Goal: Task Accomplishment & Management: Use online tool/utility

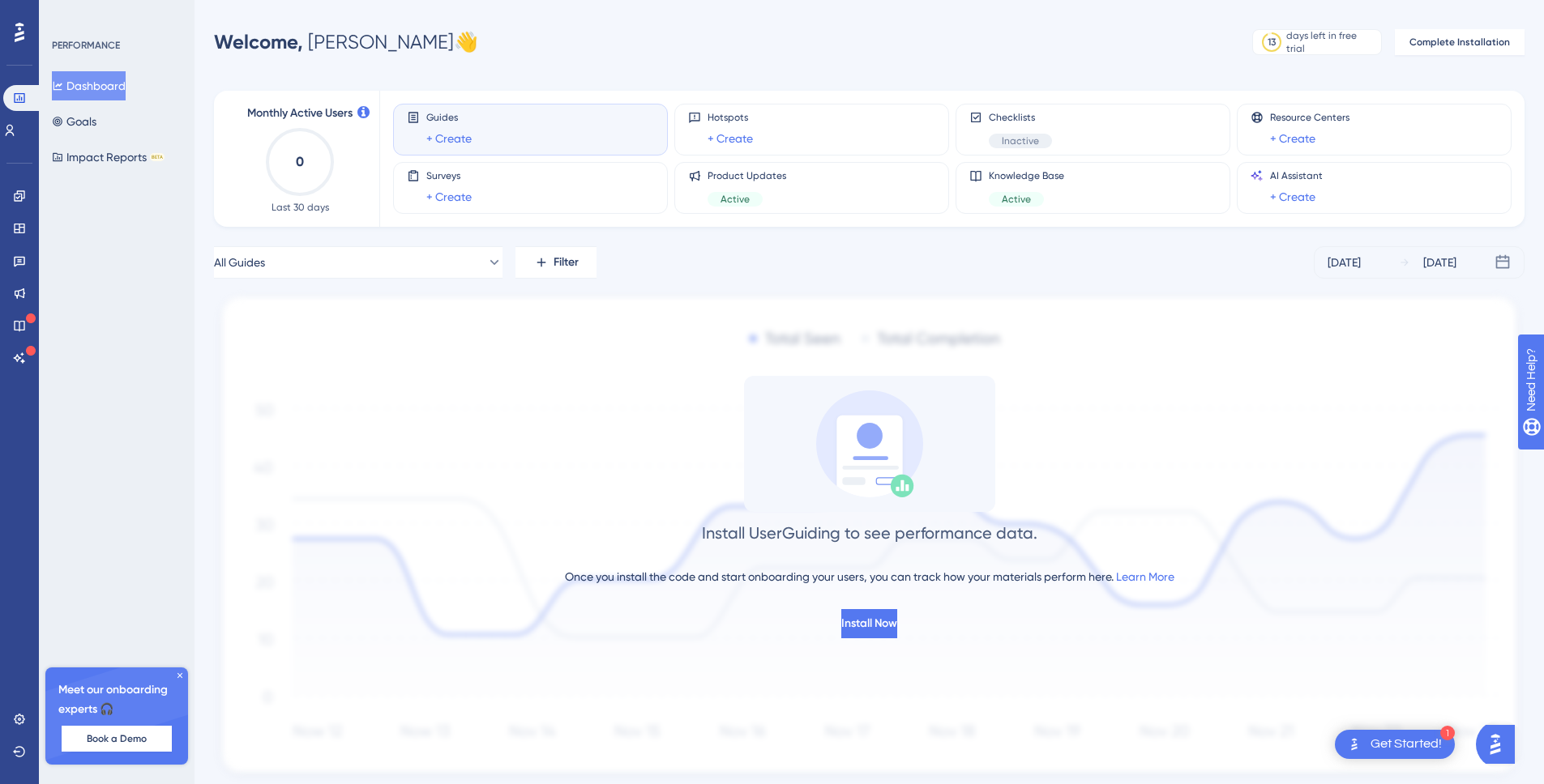
click at [183, 668] on div "Meet our onboarding experts 🎧 Book a Demo" at bounding box center [117, 715] width 143 height 97
click at [181, 670] on div "Meet our onboarding experts 🎧 Book a Demo" at bounding box center [117, 715] width 143 height 97
click at [181, 670] on icon at bounding box center [179, 675] width 9 height 9
click at [1457, 34] on button "Complete Installation" at bounding box center [1459, 42] width 130 height 26
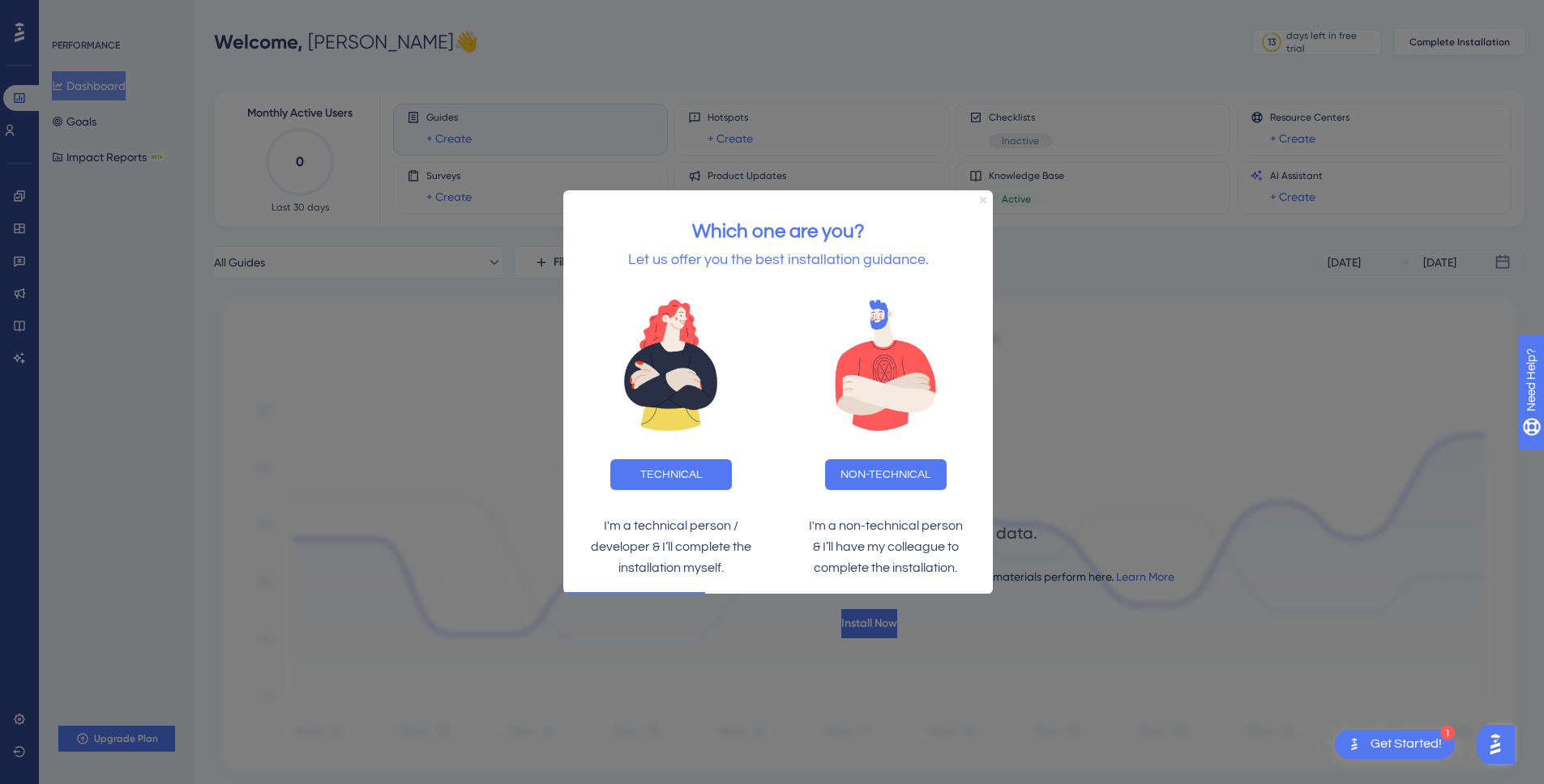
click at [983, 196] on icon "Close Preview" at bounding box center [983, 200] width 7 height 7
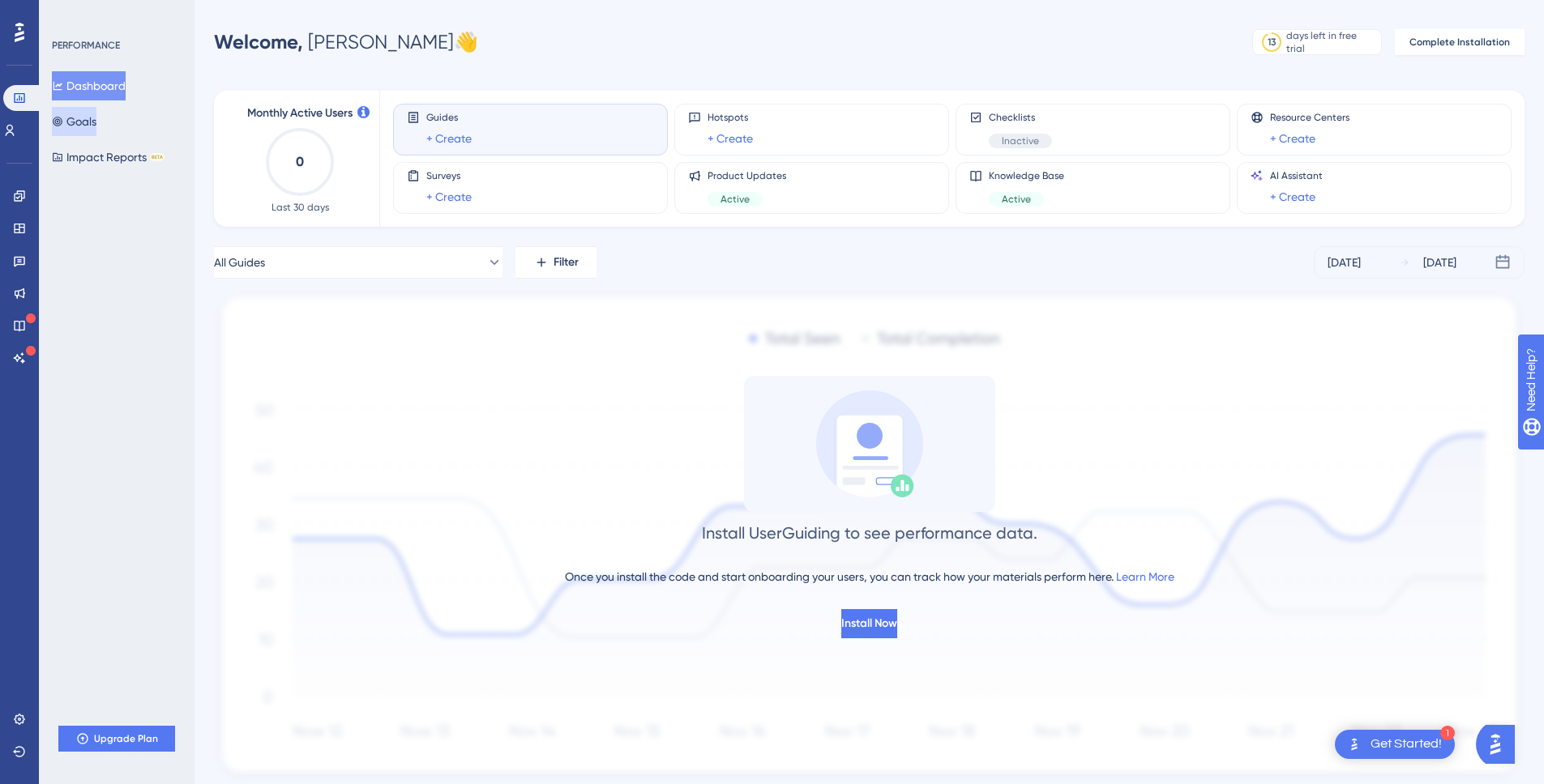
click at [96, 125] on button "Goals" at bounding box center [74, 121] width 45 height 29
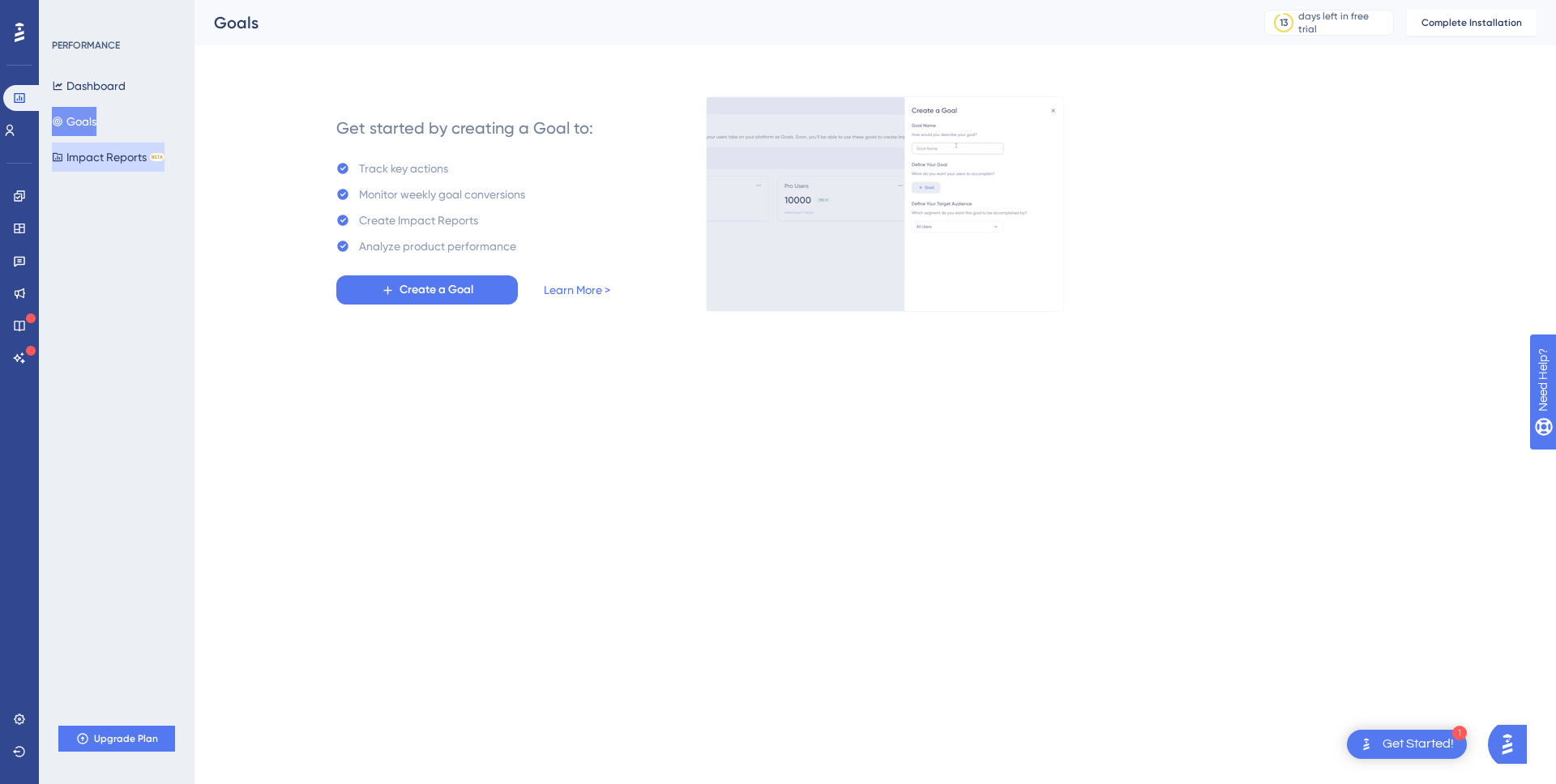
click at [95, 164] on button "Impact Reports BETA" at bounding box center [108, 157] width 113 height 29
